Goal: Task Accomplishment & Management: Manage account settings

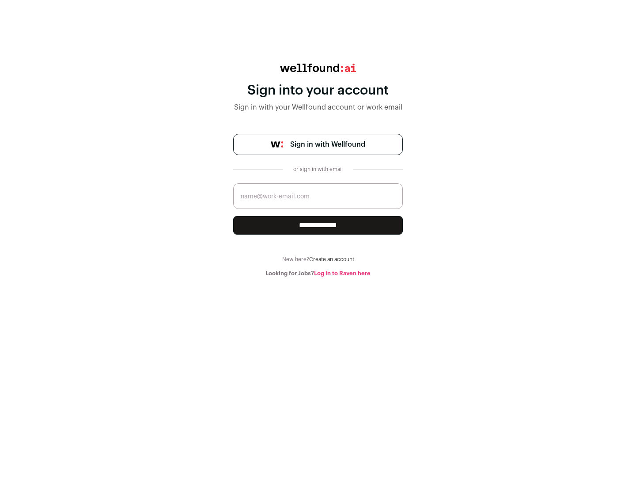
click at [327, 144] on span "Sign in with Wellfound" at bounding box center [327, 144] width 75 height 11
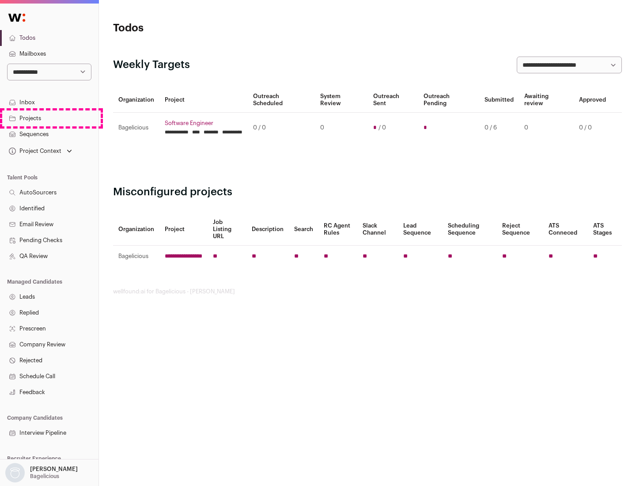
click at [49, 118] on link "Projects" at bounding box center [49, 118] width 99 height 16
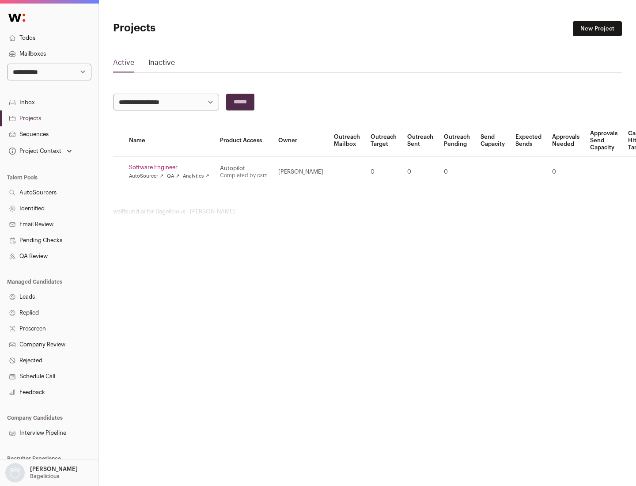
click at [172, 167] on link "Software Engineer" at bounding box center [169, 167] width 80 height 7
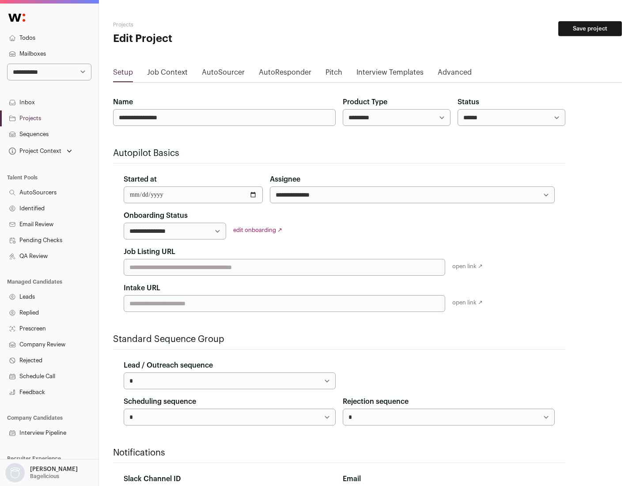
click at [590, 29] on button "Save project" at bounding box center [591, 28] width 64 height 15
